Goal: Task Accomplishment & Management: Manage account settings

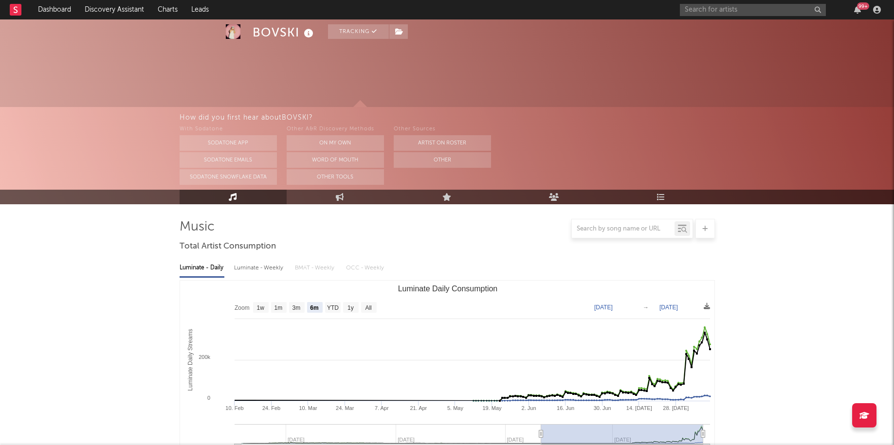
select select "6m"
select select "1w"
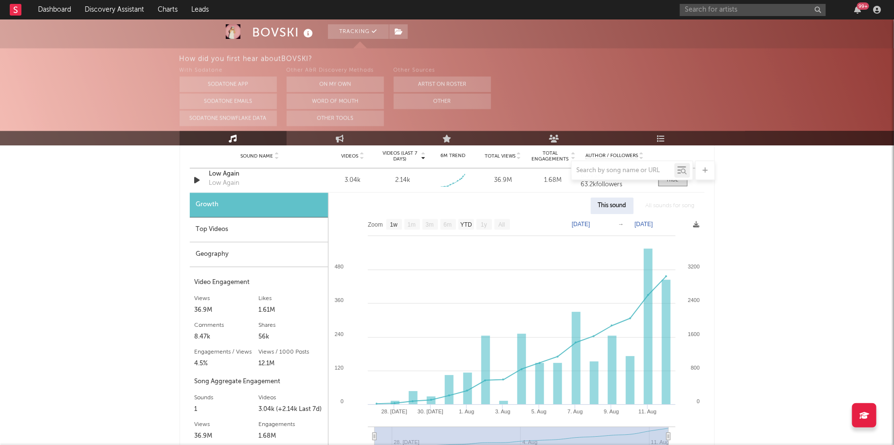
click at [863, 11] on div "99 +" at bounding box center [857, 10] width 15 height 8
click at [859, 10] on icon "button" at bounding box center [857, 10] width 7 height 8
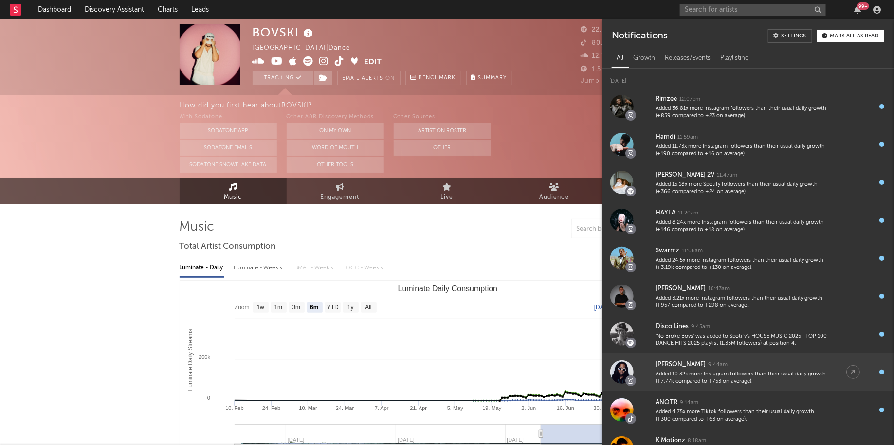
scroll to position [44, 0]
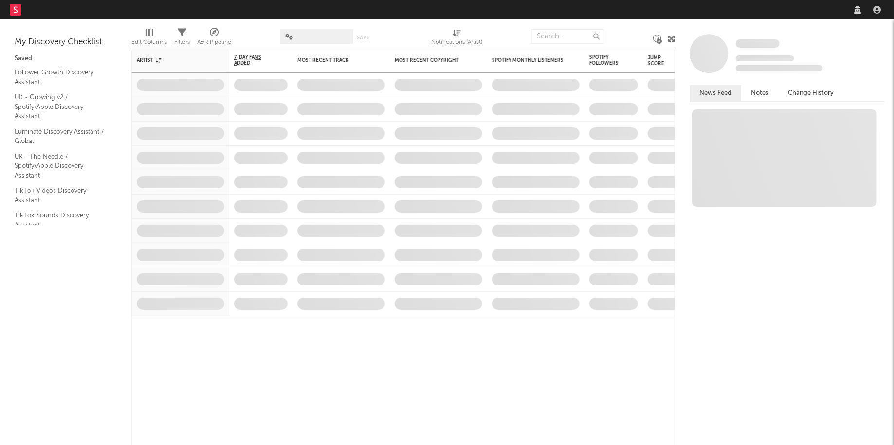
click at [776, 9] on nav "Dashboard Discovery Assistant Charts Leads" at bounding box center [447, 9] width 894 height 19
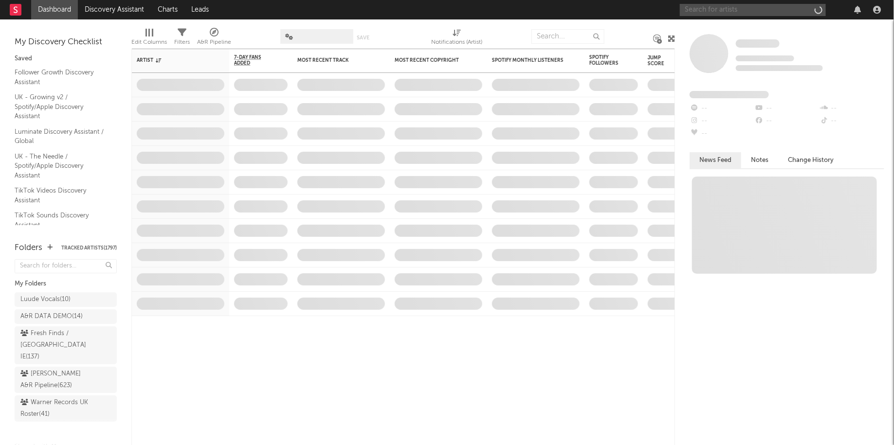
click at [764, 6] on input "text" at bounding box center [753, 10] width 146 height 12
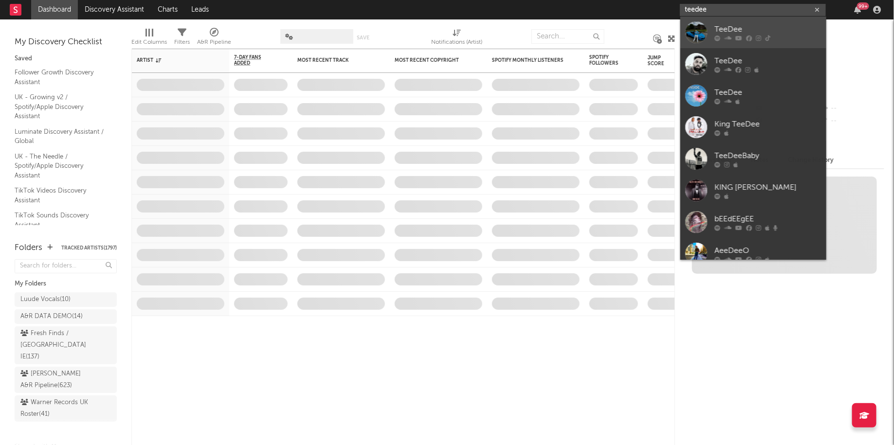
type input "teedee"
click at [731, 37] on icon at bounding box center [727, 38] width 7 height 6
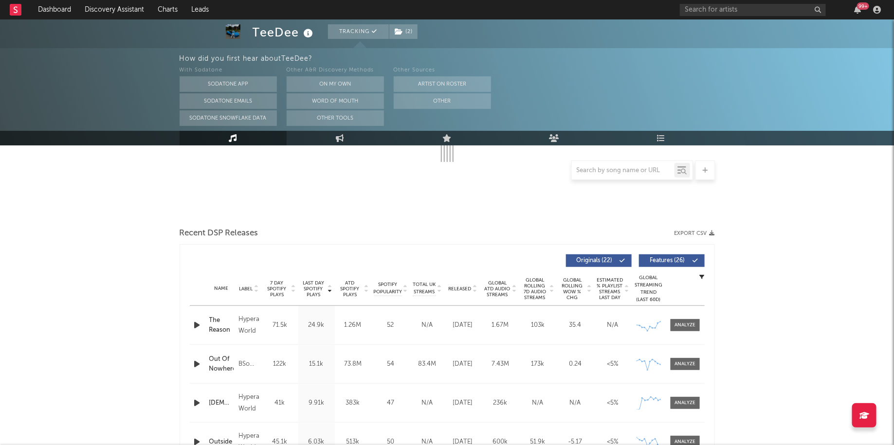
select select "6m"
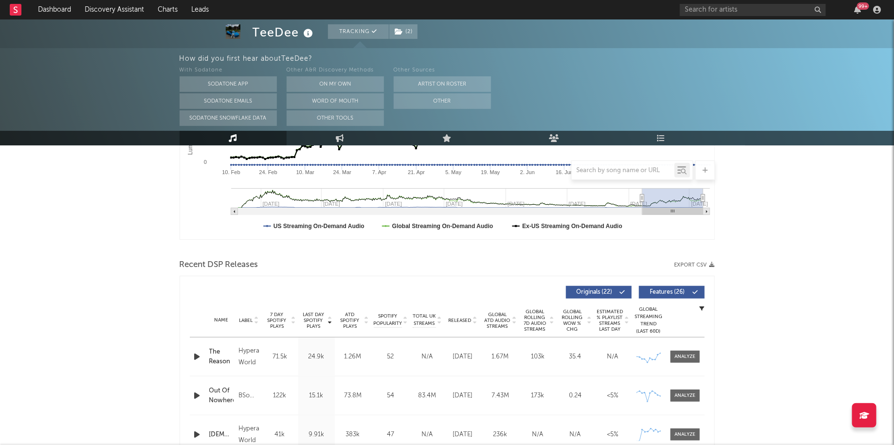
scroll to position [238, 0]
click at [688, 355] on div at bounding box center [685, 355] width 21 height 7
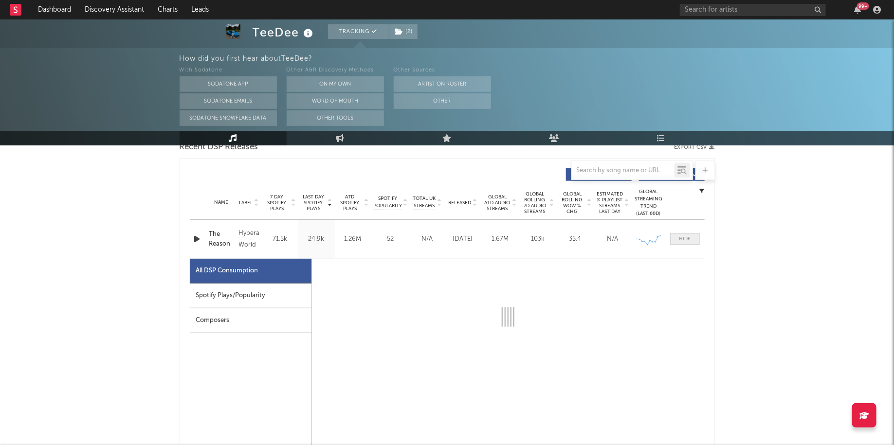
select select "1w"
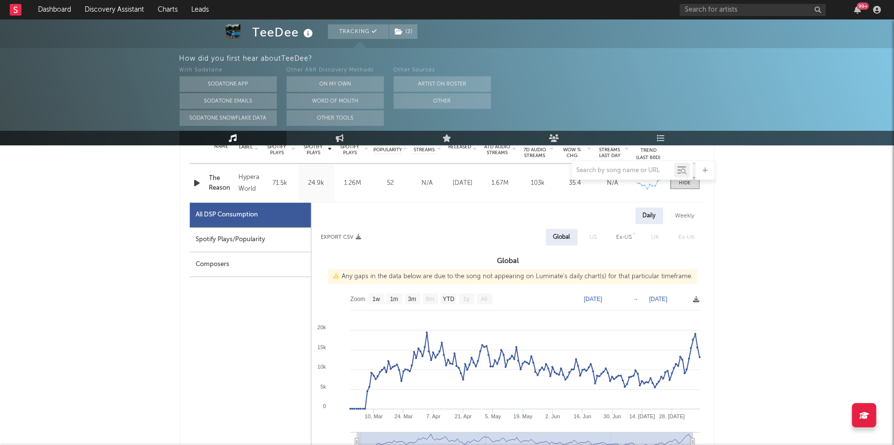
scroll to position [414, 0]
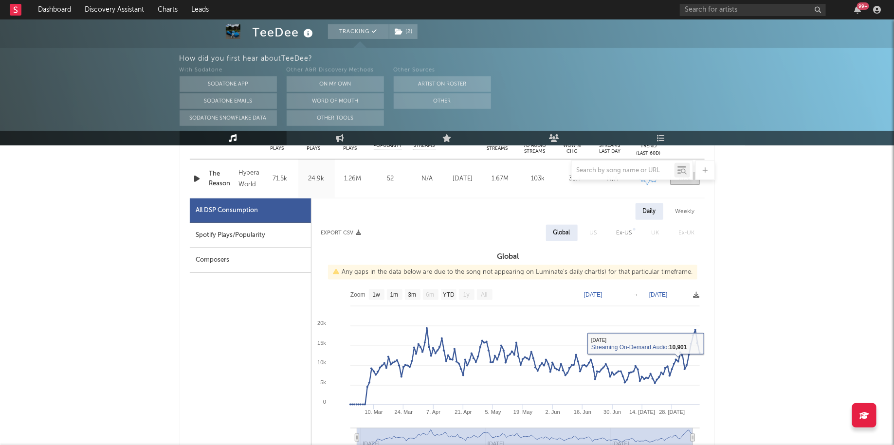
click at [277, 238] on div "Spotify Plays/Popularity" at bounding box center [250, 235] width 121 height 25
select select "1w"
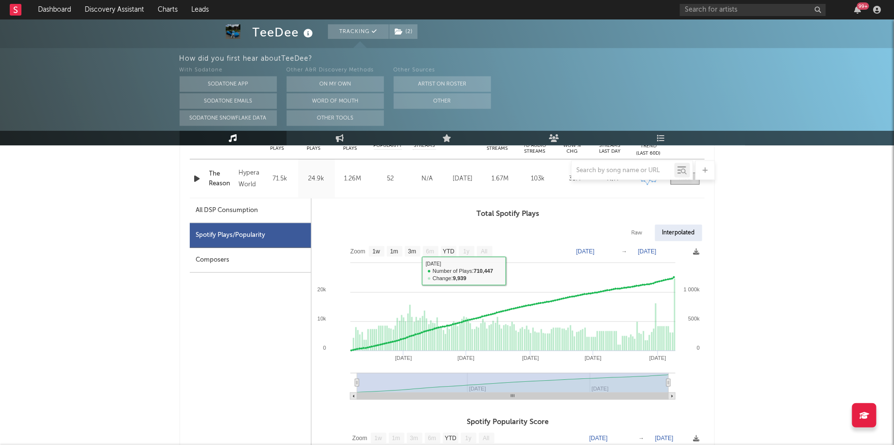
click at [276, 212] on div "All DSP Consumption" at bounding box center [250, 211] width 121 height 25
select select "1w"
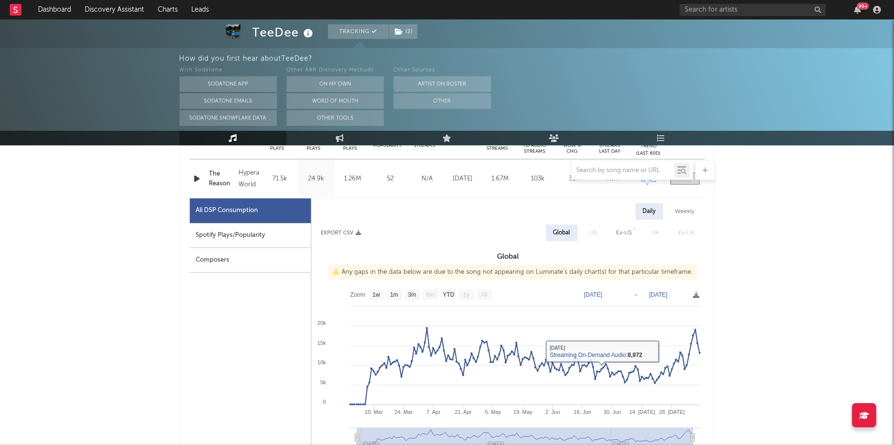
click at [250, 237] on div "Spotify Plays/Popularity" at bounding box center [250, 235] width 121 height 25
select select "1w"
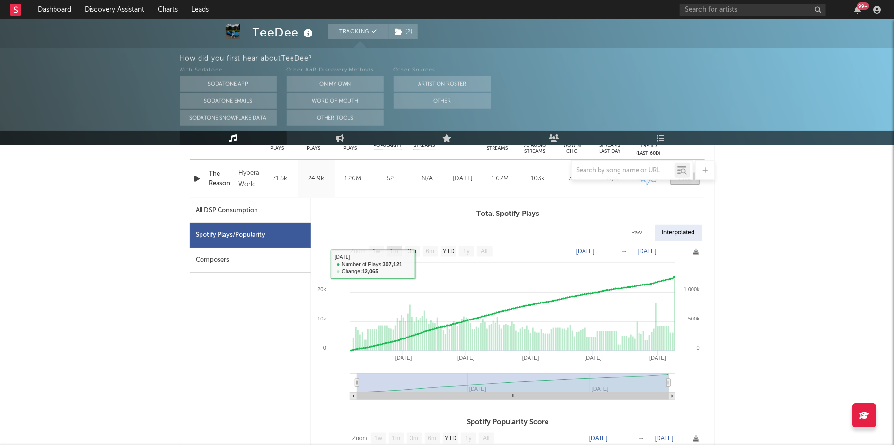
click at [394, 249] on text "1m" at bounding box center [394, 252] width 8 height 7
select select "1m"
type input "2025-07-09"
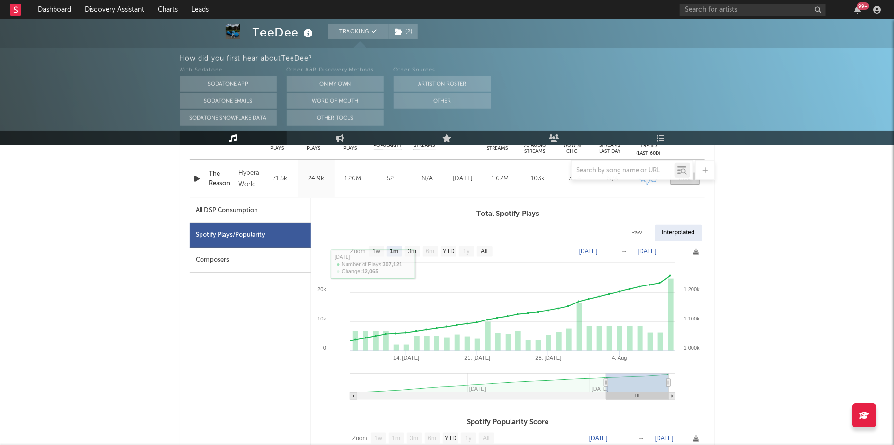
click at [414, 250] on text "3m" at bounding box center [412, 252] width 8 height 7
select select "3m"
type input "2025-05-09"
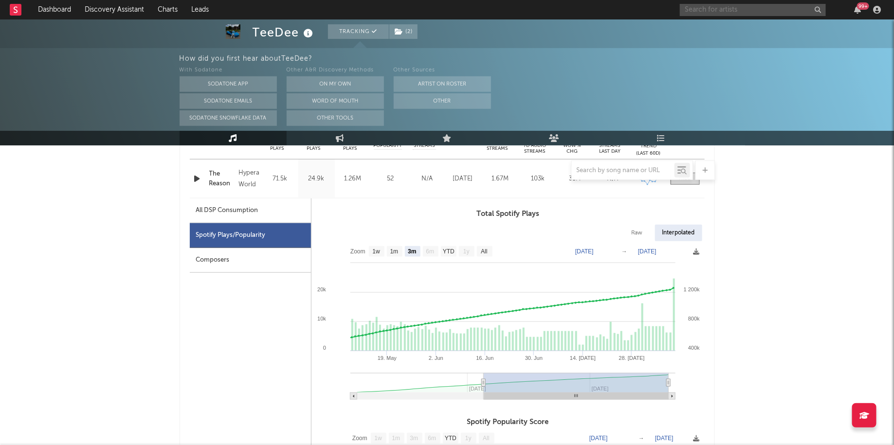
click at [736, 4] on input "text" at bounding box center [753, 10] width 146 height 12
click at [725, 14] on input "leo walt" at bounding box center [753, 10] width 146 height 12
click at [742, 13] on input "leo walt" at bounding box center [753, 10] width 146 height 12
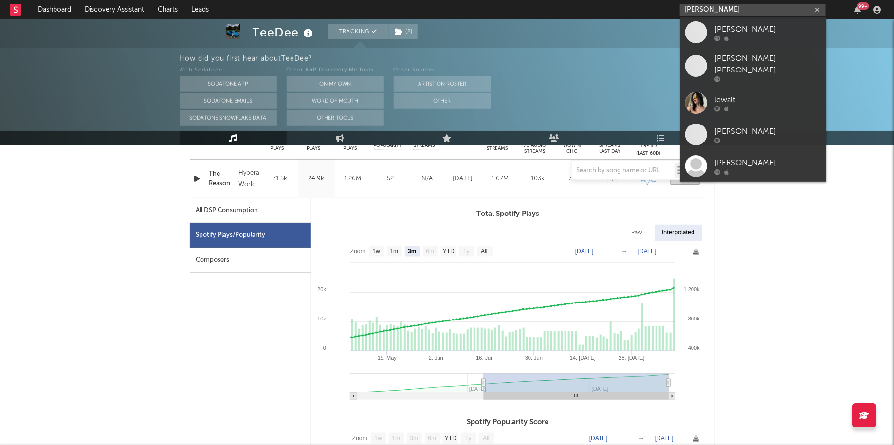
type input "leo walt"
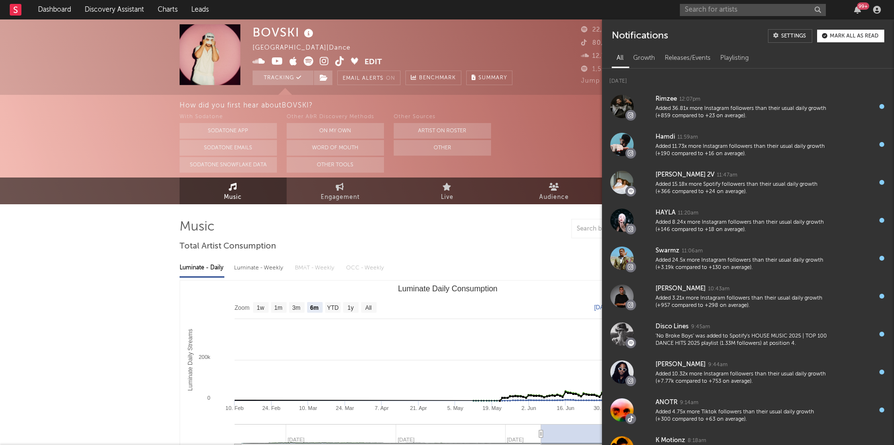
select select "6m"
select select "1w"
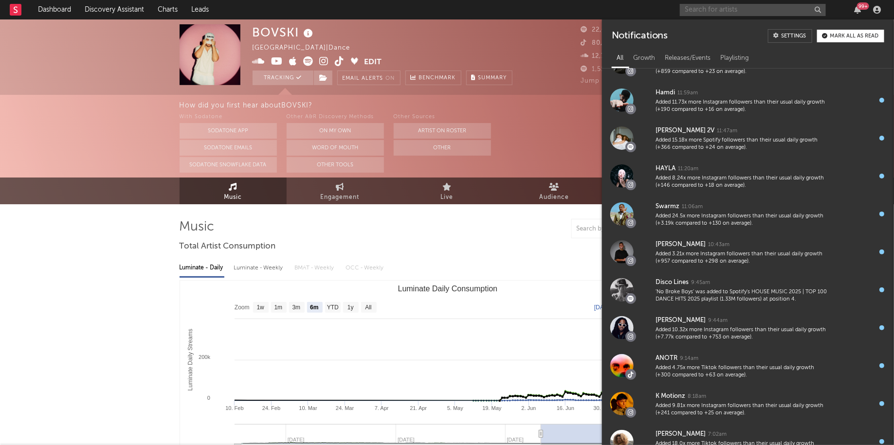
click at [757, 10] on input "text" at bounding box center [753, 10] width 146 height 12
paste input "https://www.tiktok.com/@leowantsmusic"
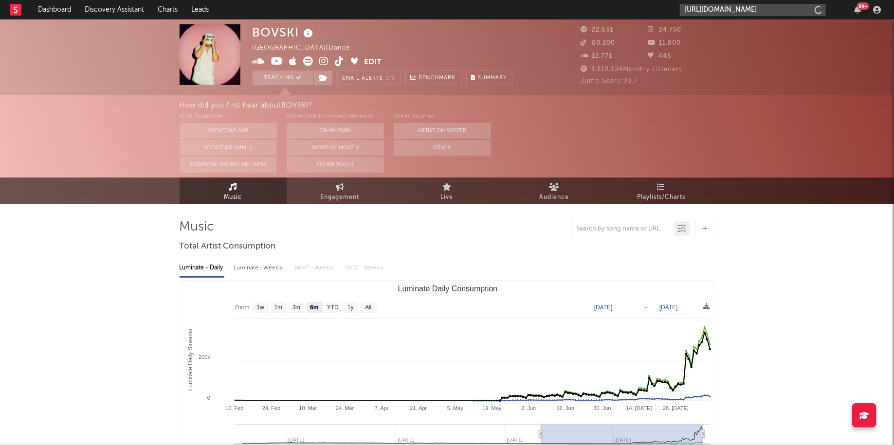
scroll to position [0, 2]
type input "https://www.tiktok.com/@leowantsmusic"
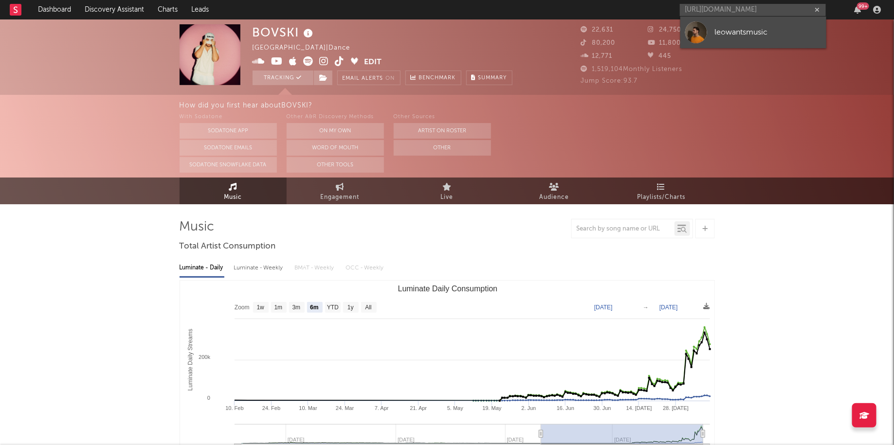
click at [730, 28] on div "leowantsmusic" at bounding box center [767, 32] width 107 height 12
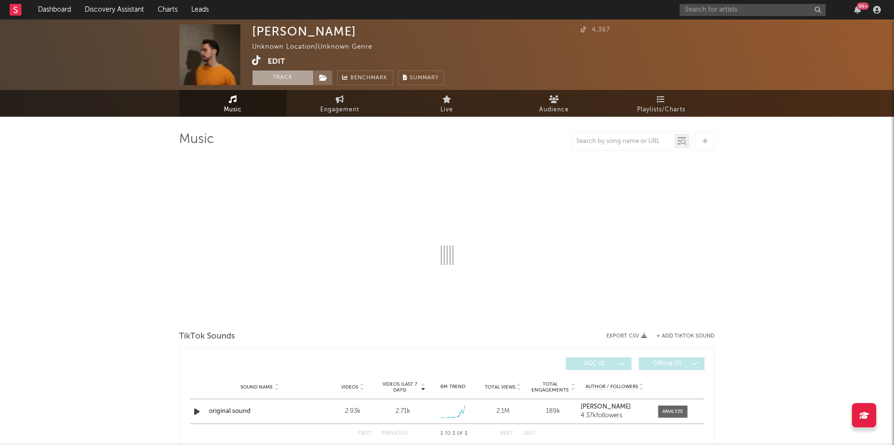
click at [286, 78] on button "Track" at bounding box center [283, 78] width 61 height 15
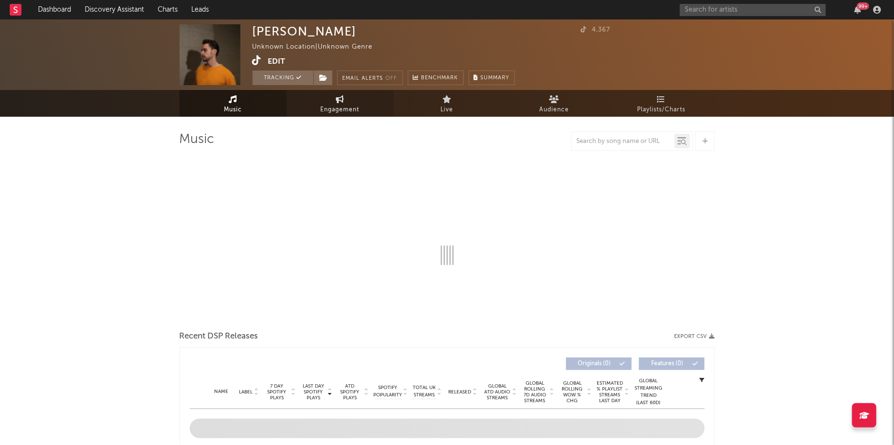
select select "1w"
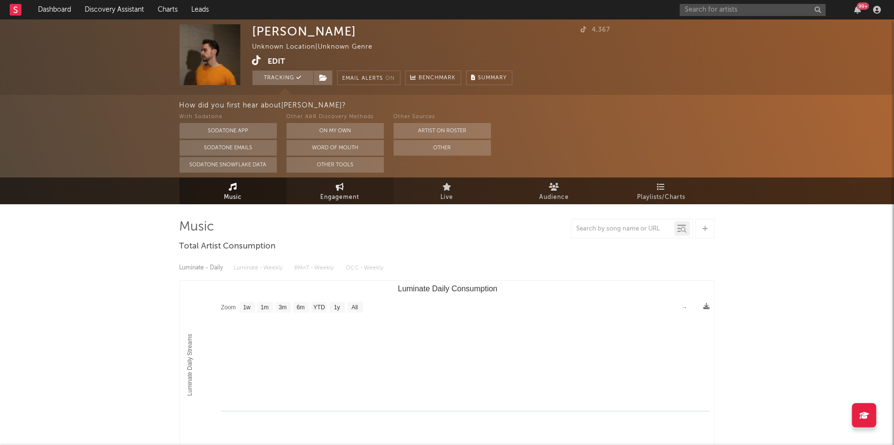
click at [348, 198] on span "Engagement" at bounding box center [340, 198] width 39 height 12
select select "1w"
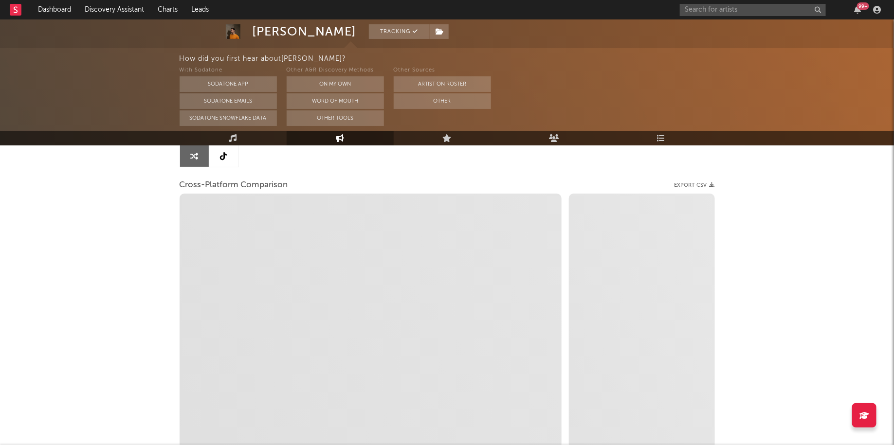
select select "1m"
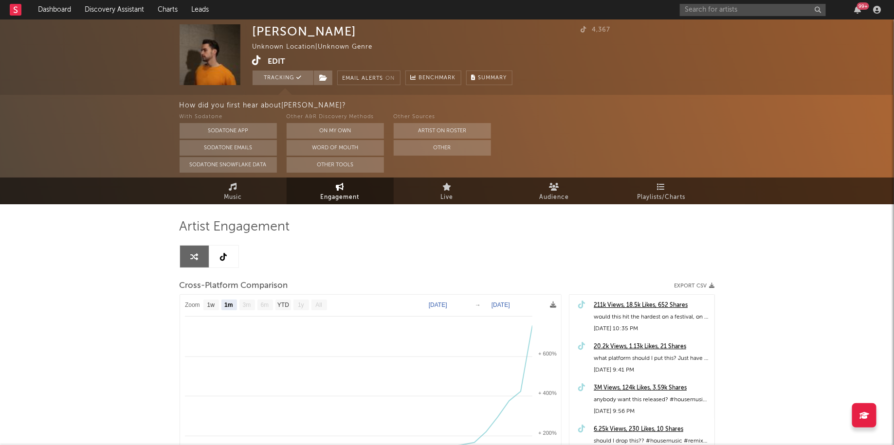
click at [277, 59] on button "Edit" at bounding box center [277, 61] width 18 height 12
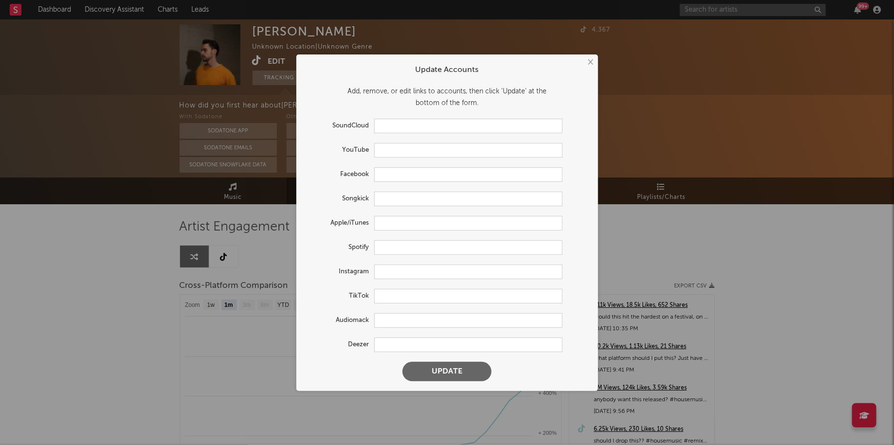
type input "https://www.tiktok.com/share/user/7257172467331826714"
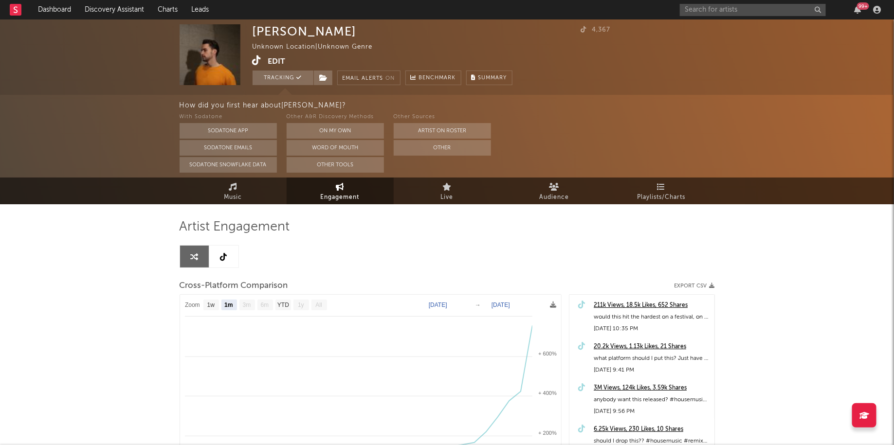
click at [269, 289] on div "× Update Accounts Add, remove, or edit links to accounts, then click 'Update' a…" at bounding box center [447, 222] width 894 height 445
click at [241, 185] on link "Music" at bounding box center [233, 191] width 107 height 27
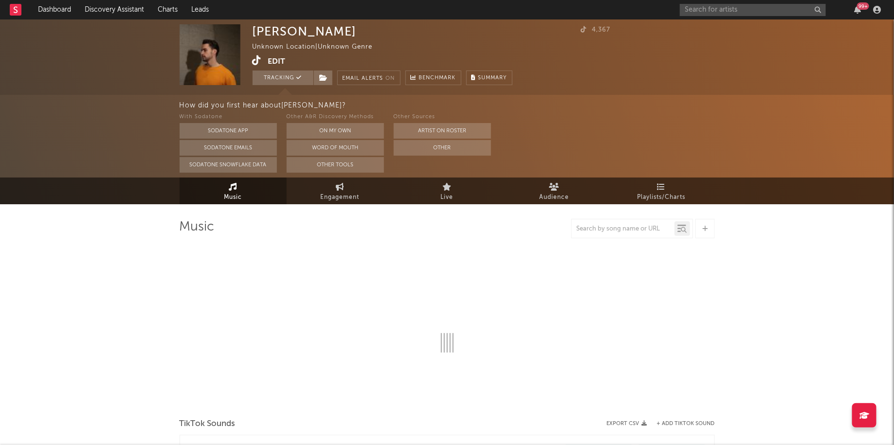
click at [693, 233] on div at bounding box center [632, 228] width 122 height 19
select select "1w"
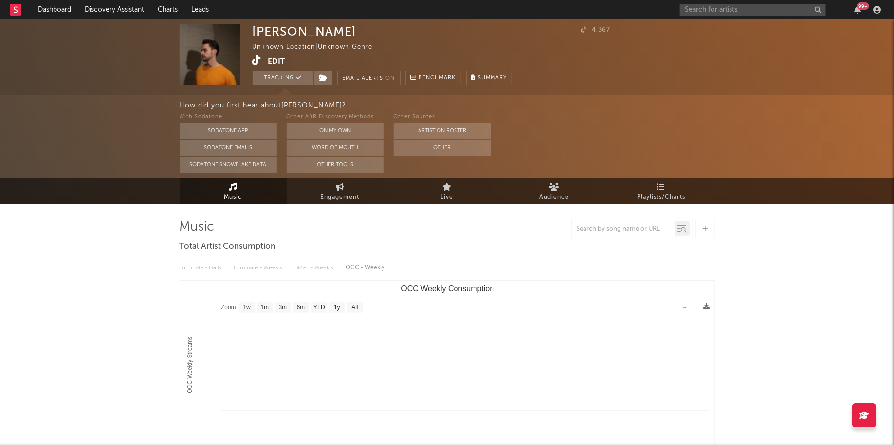
click at [697, 233] on div at bounding box center [705, 228] width 19 height 19
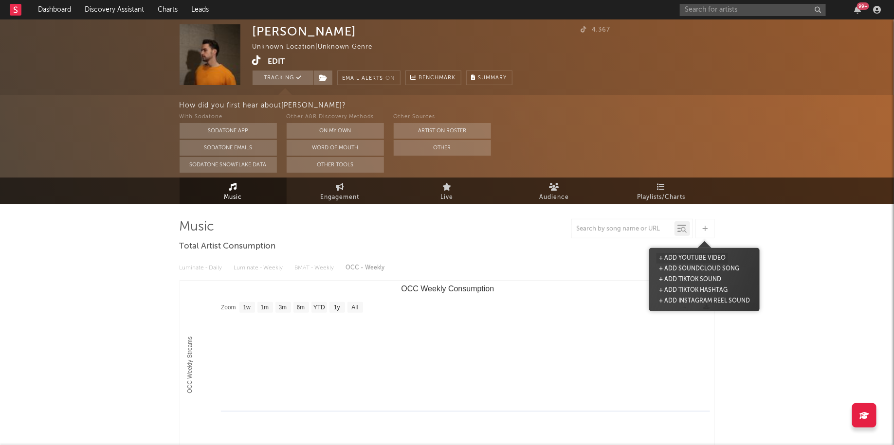
click at [692, 259] on button "+ Add YouTube Video" at bounding box center [693, 258] width 72 height 11
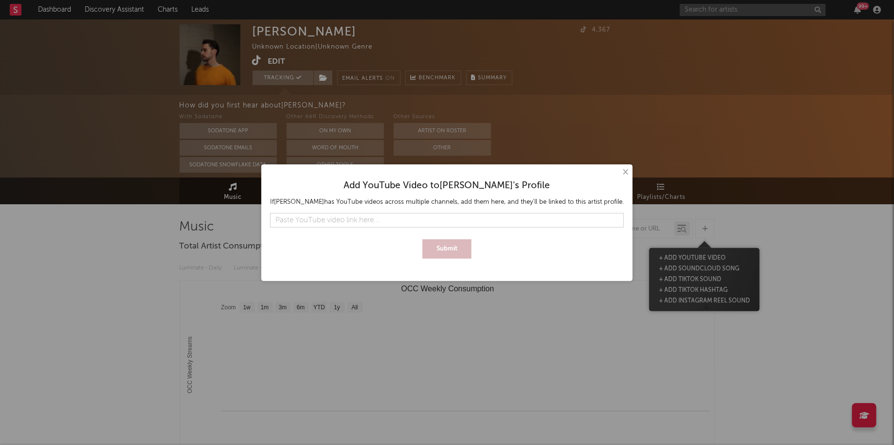
click at [490, 221] on input "text" at bounding box center [447, 220] width 354 height 15
type input "https://www.youtube.com/watch?v=4tbCQvJJAIs&list=RD4tbCQvJJAIs&start_radio=1"
click at [422, 239] on button "Submit" at bounding box center [446, 248] width 49 height 19
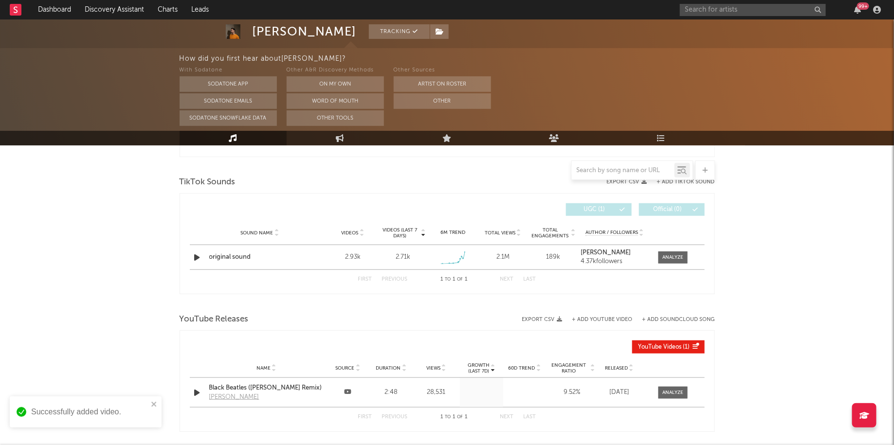
scroll to position [377, 0]
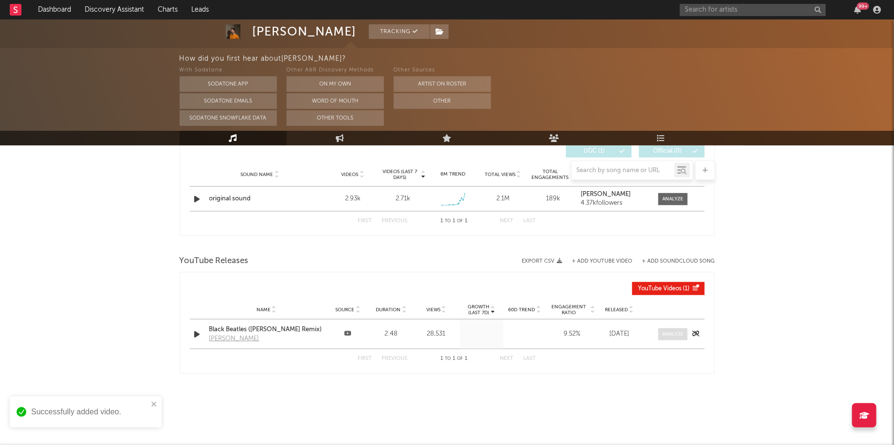
click at [679, 336] on div at bounding box center [672, 334] width 21 height 7
select select "1w"
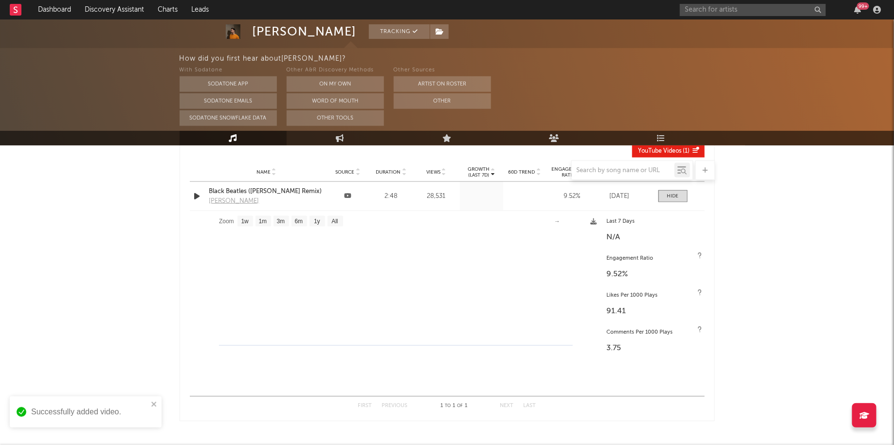
scroll to position [528, 0]
